Goal: Find specific page/section

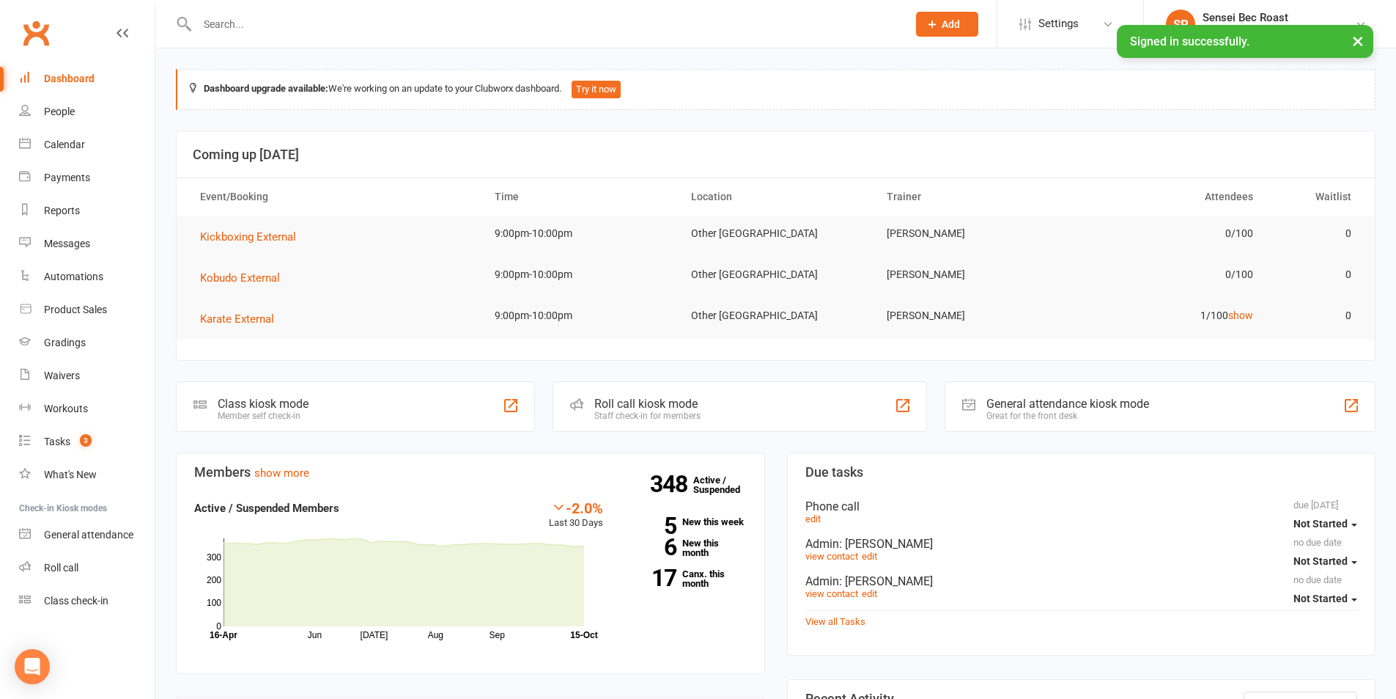
click at [356, 30] on input "text" at bounding box center [545, 24] width 704 height 21
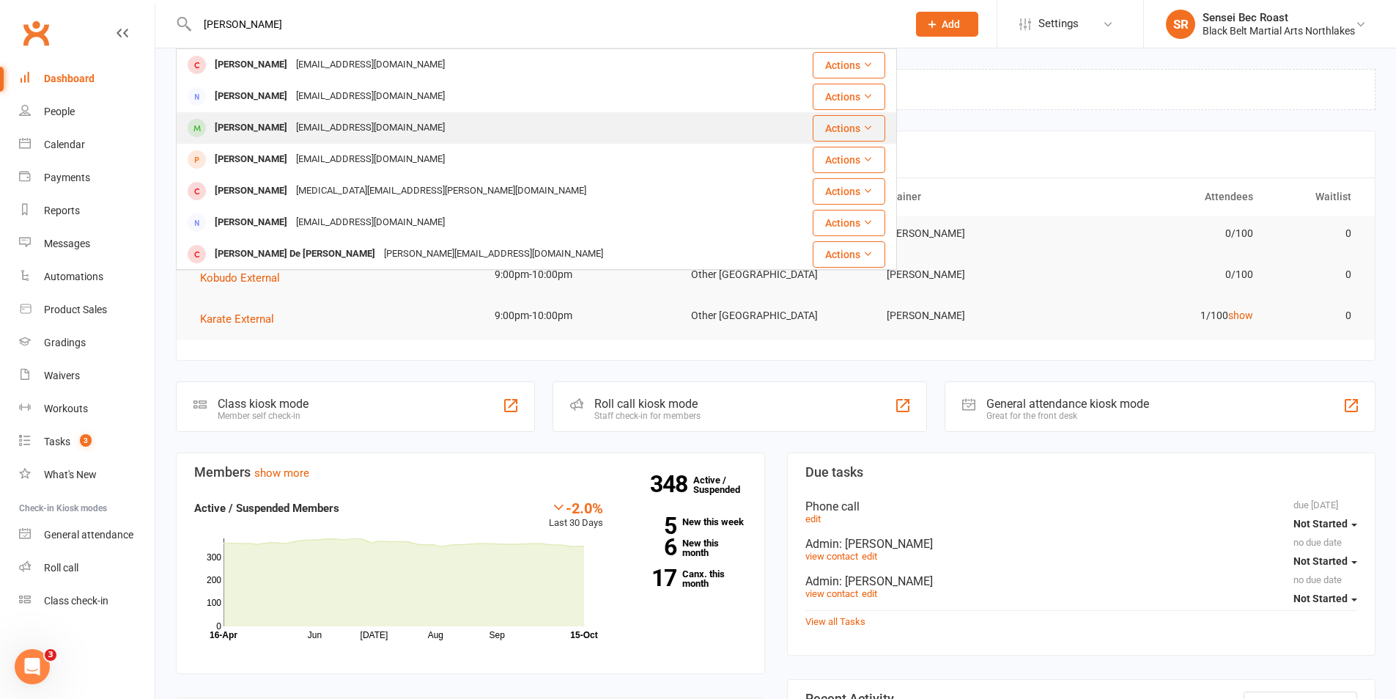
type input "[PERSON_NAME]"
click at [342, 124] on div "[EMAIL_ADDRESS][DOMAIN_NAME]" at bounding box center [371, 127] width 158 height 21
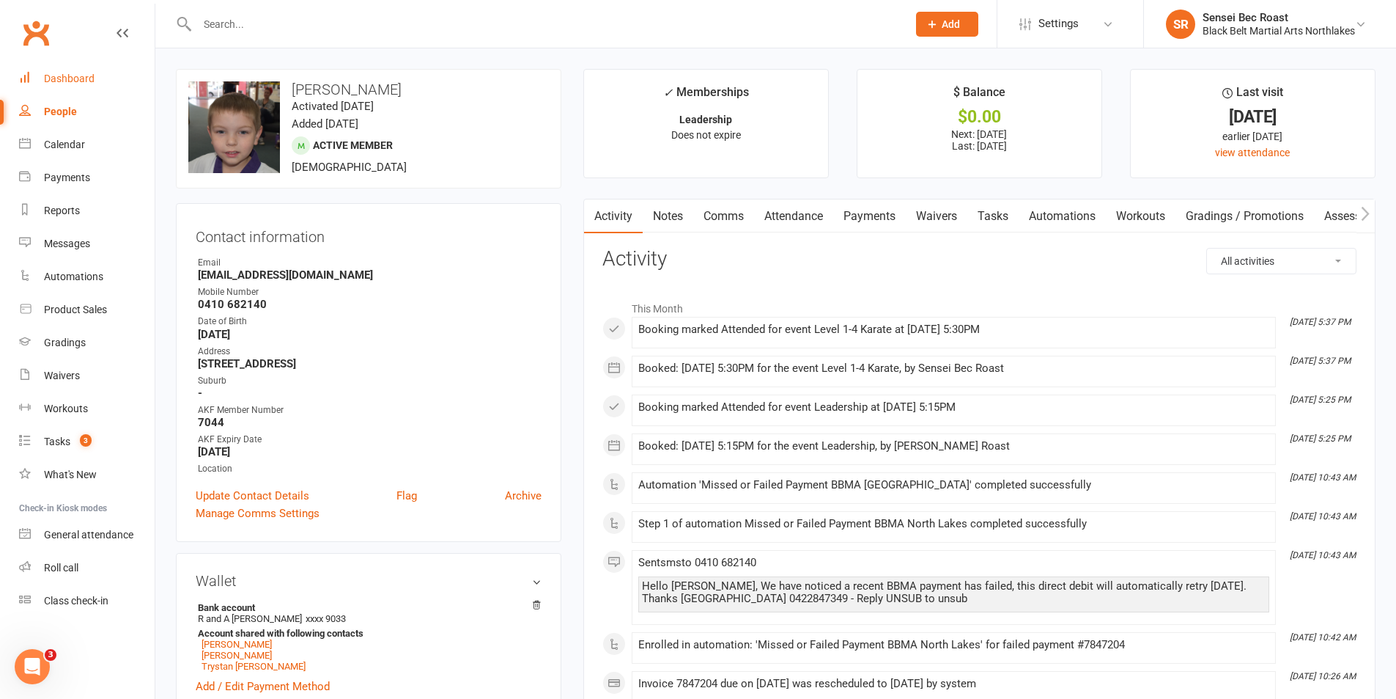
click at [79, 76] on div "Dashboard" at bounding box center [69, 79] width 51 height 12
